Goal: Task Accomplishment & Management: Use online tool/utility

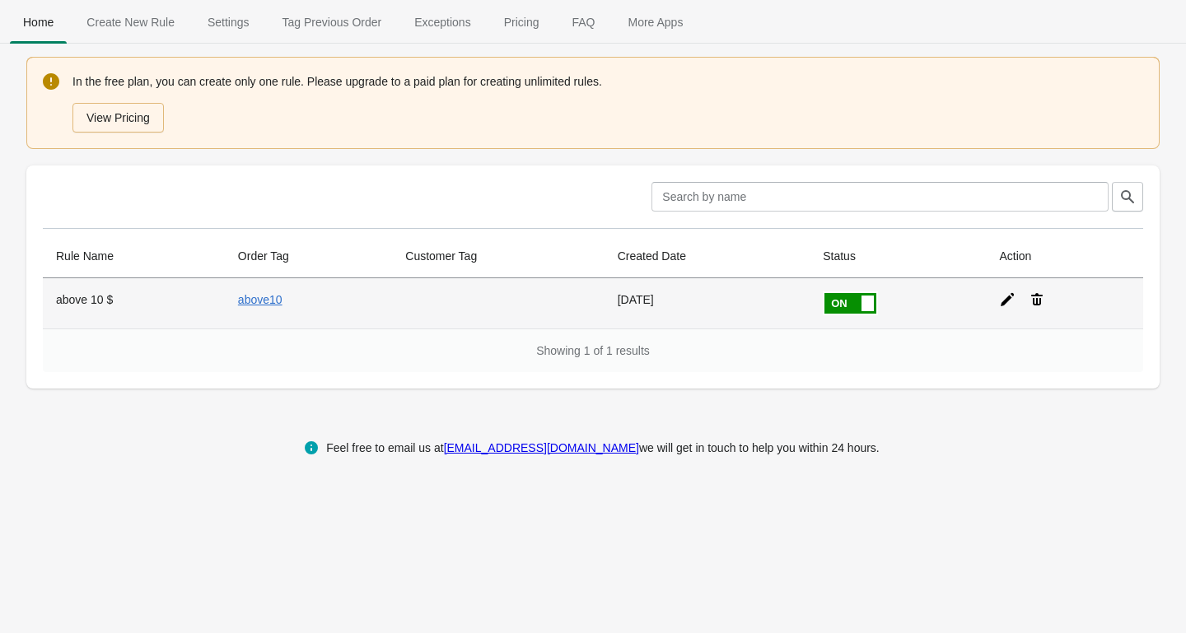
click at [1010, 305] on icon at bounding box center [1007, 299] width 16 height 16
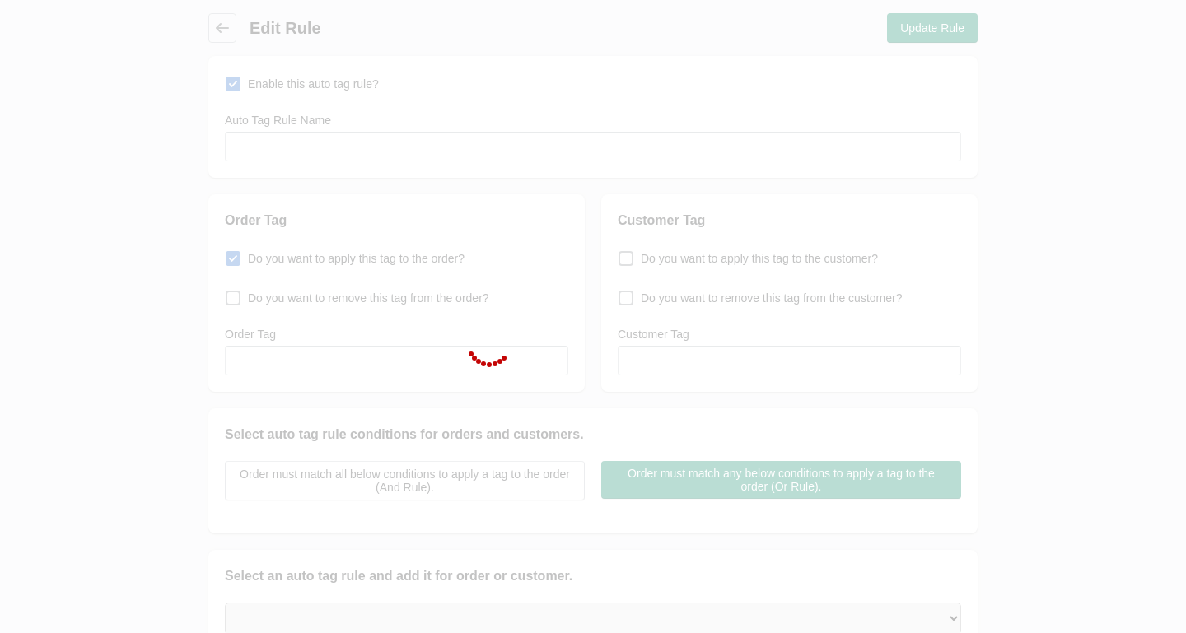
type input "above 10 $"
checkbox input "true"
type input "above10"
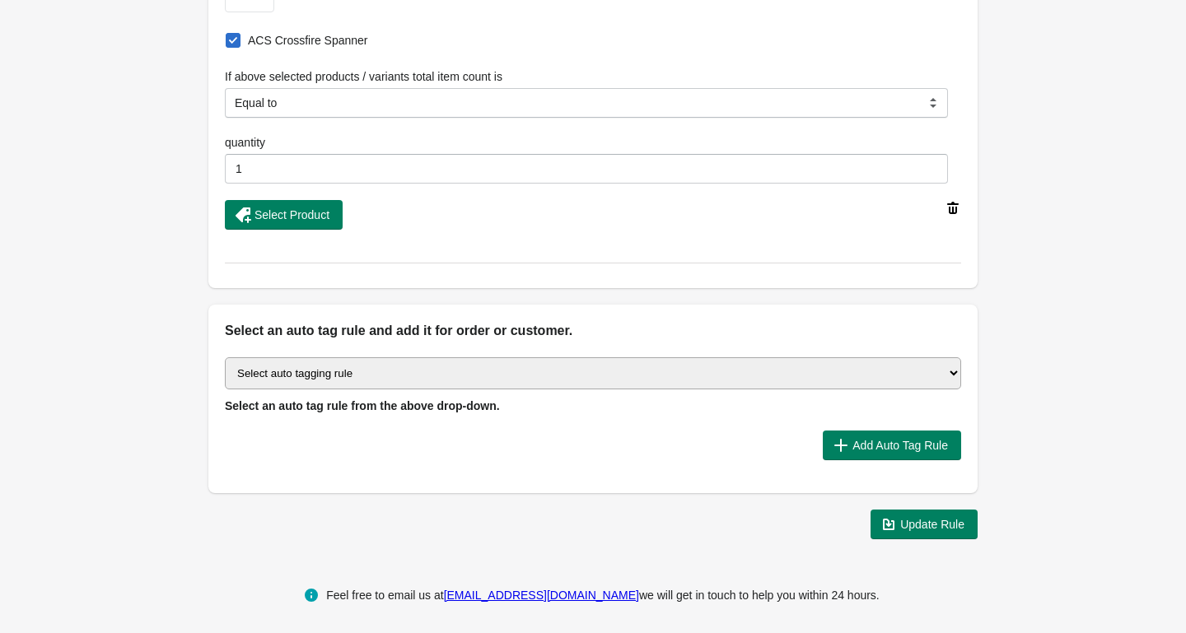
scroll to position [1098, 0]
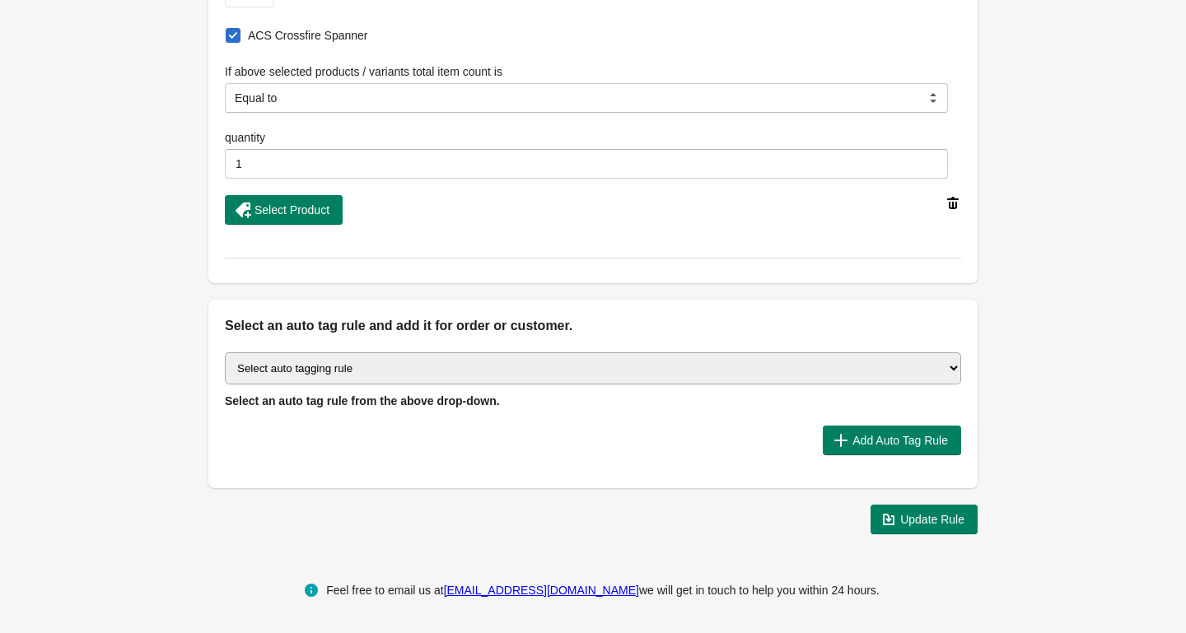
click at [632, 361] on select "Select auto tagging rule Tag by order amount Tag based on the order count (Volu…" at bounding box center [593, 368] width 736 height 32
select select "7"
click at [225, 352] on select "Select auto tagging rule Tag by order amount Tag based on the order count (Volu…" at bounding box center [593, 368] width 736 height 32
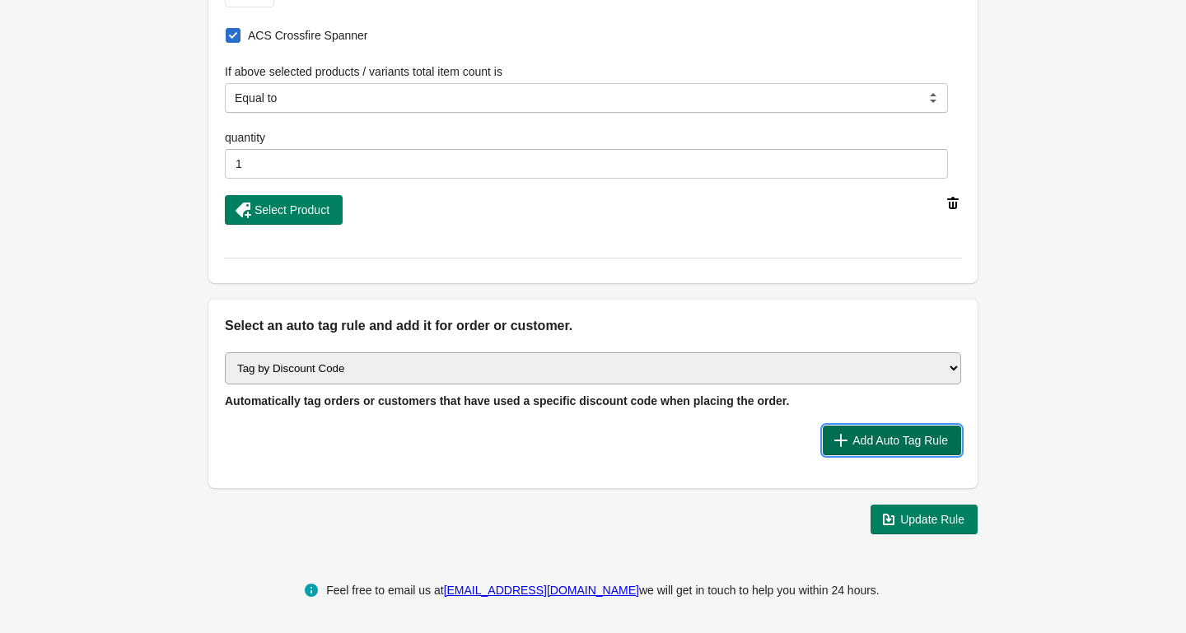
click at [877, 447] on span "Add Auto Tag Rule" at bounding box center [892, 440] width 112 height 16
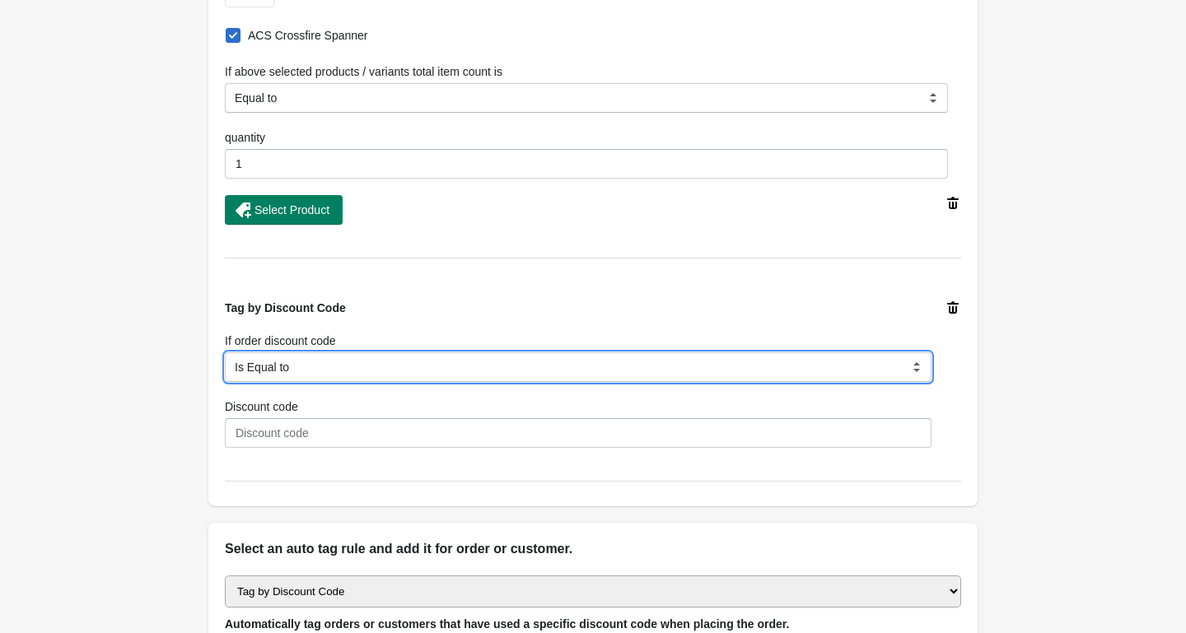
click at [593, 366] on select "Is Equal to Contain Is not Equal to Does not contain Is using any discount code…" at bounding box center [578, 367] width 707 height 30
